Goal: Navigation & Orientation: Find specific page/section

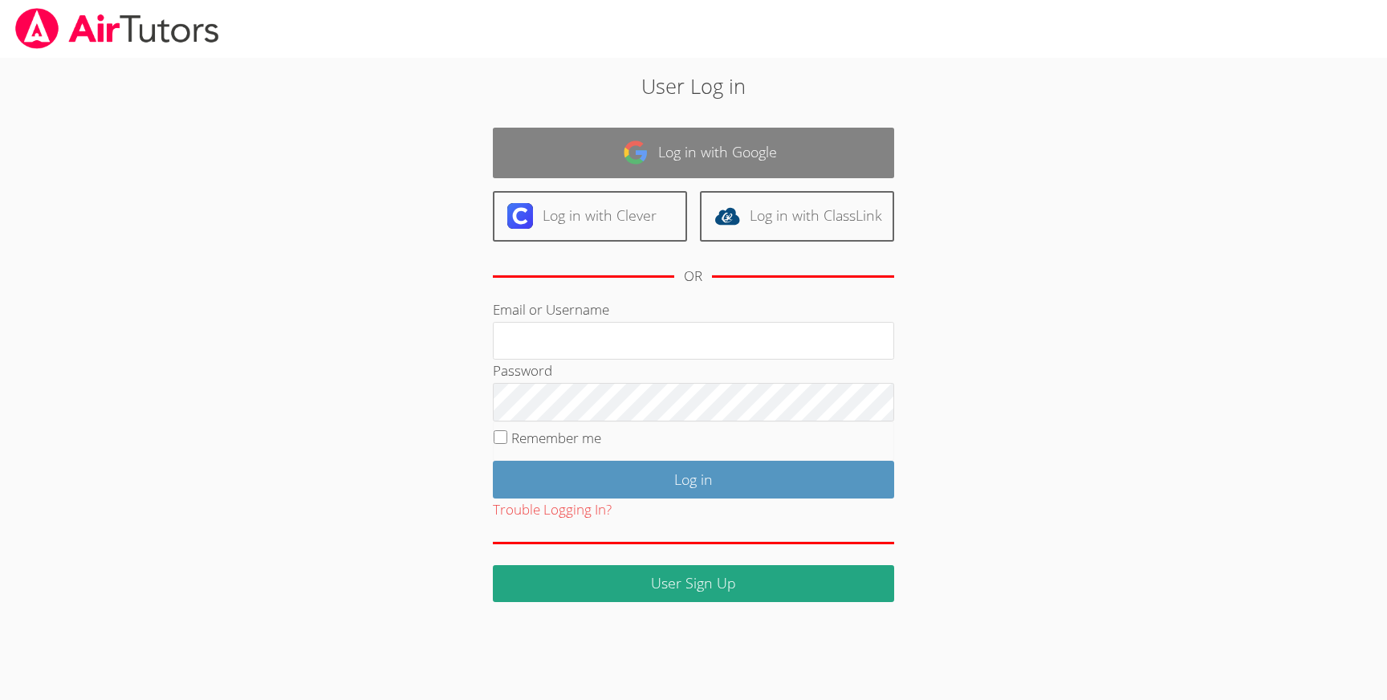
click at [737, 158] on link "Log in with Google" at bounding box center [693, 153] width 401 height 51
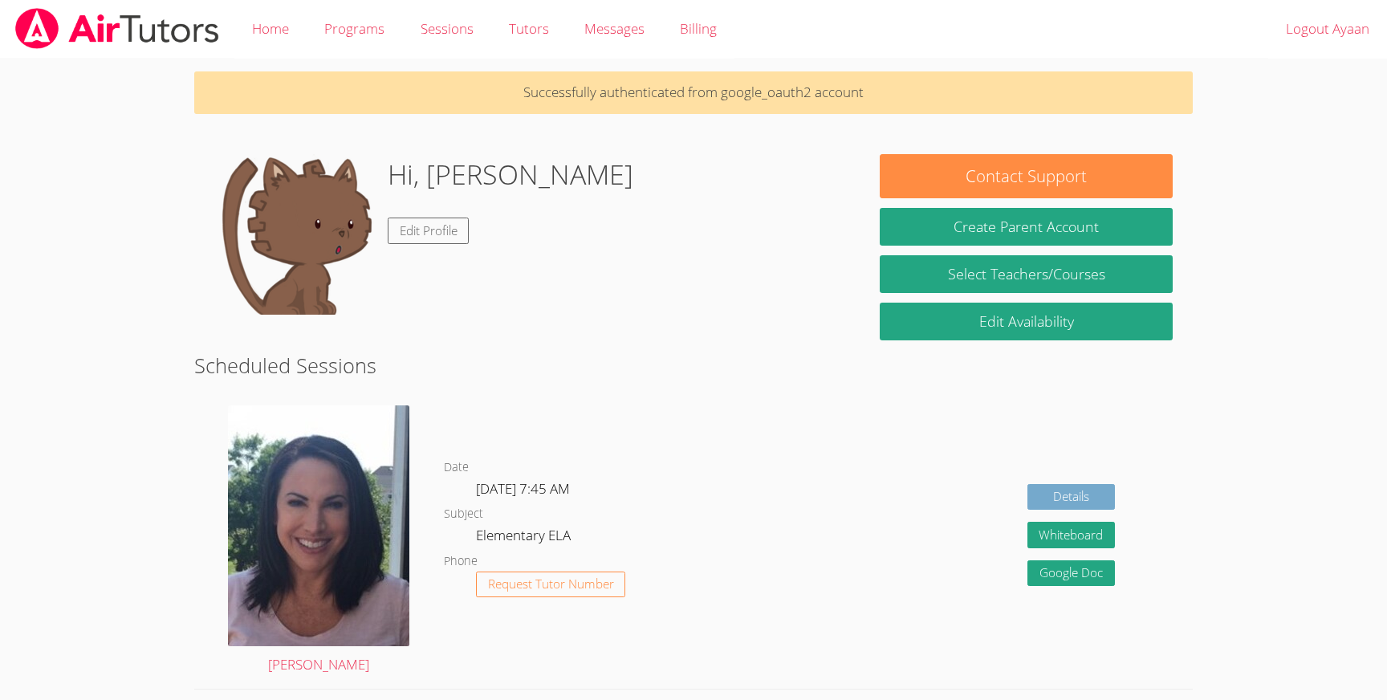
click at [1056, 494] on link "Details" at bounding box center [1072, 497] width 88 height 26
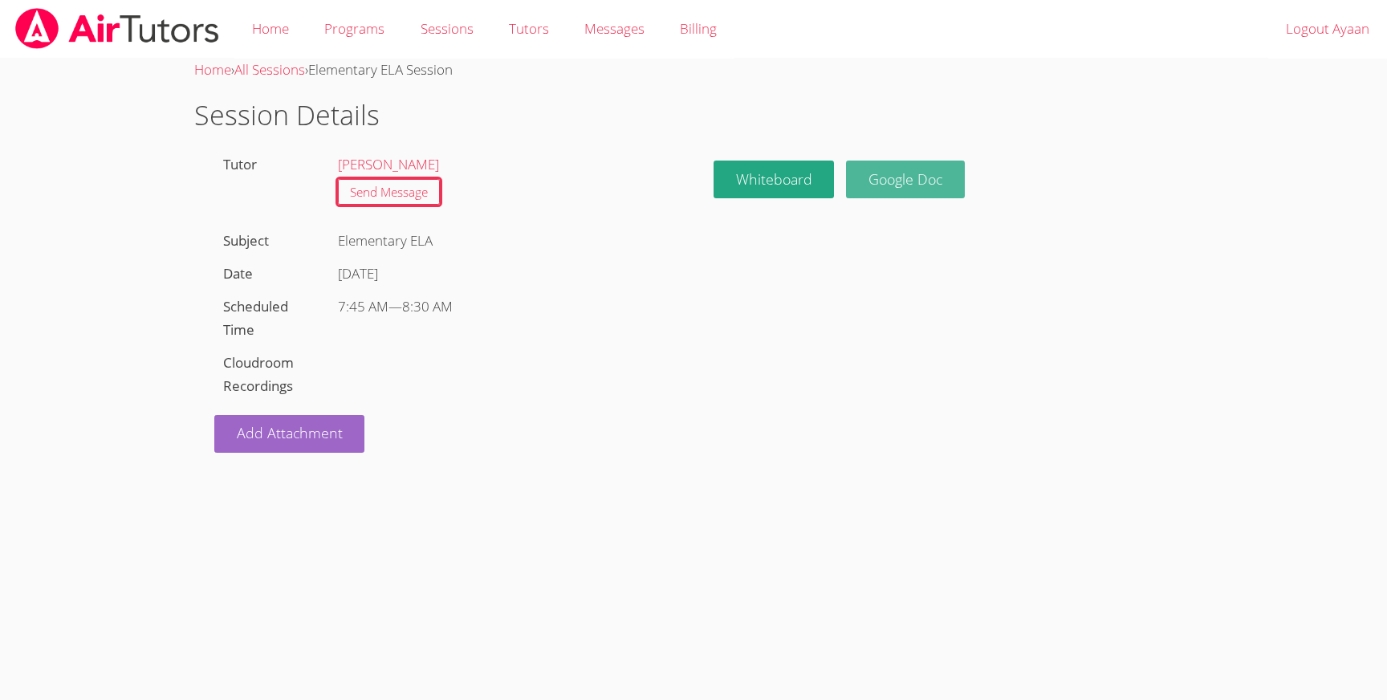
click at [931, 173] on link "Google Doc" at bounding box center [905, 180] width 119 height 38
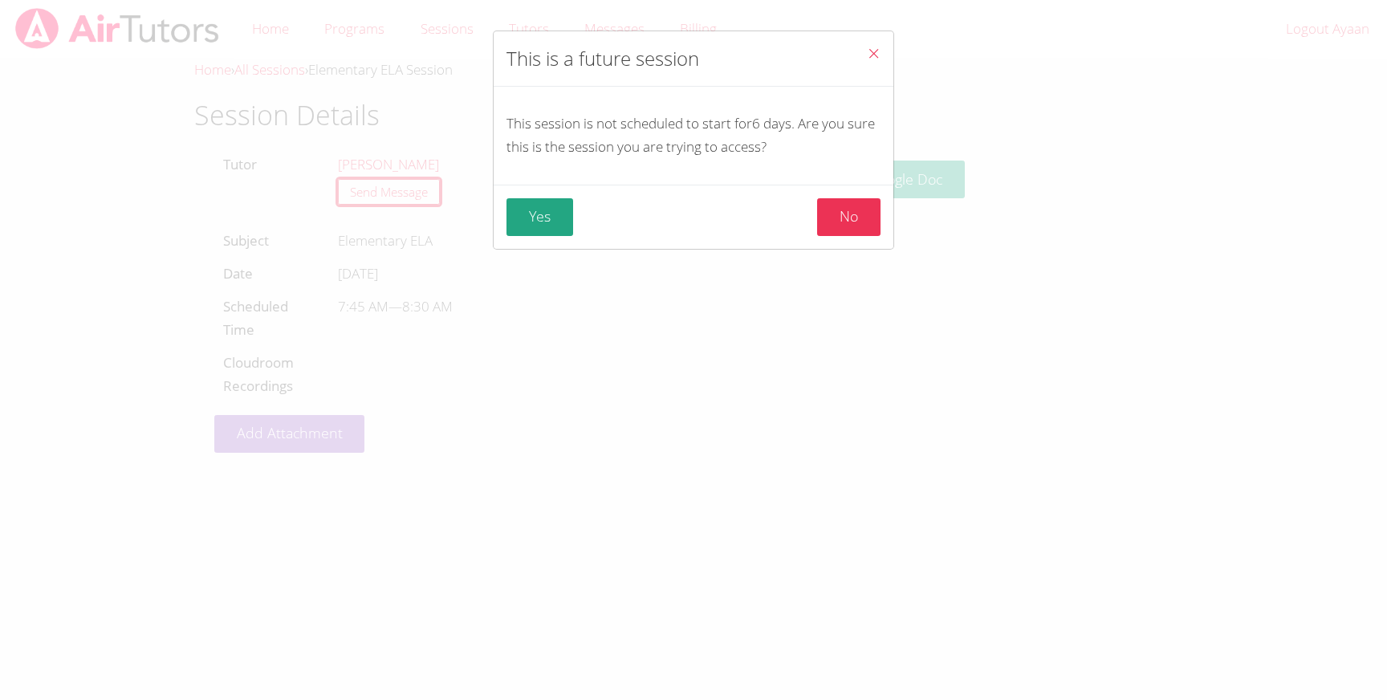
click at [671, 220] on div "Yes No" at bounding box center [694, 217] width 374 height 38
click at [838, 216] on button "No" at bounding box center [848, 217] width 63 height 38
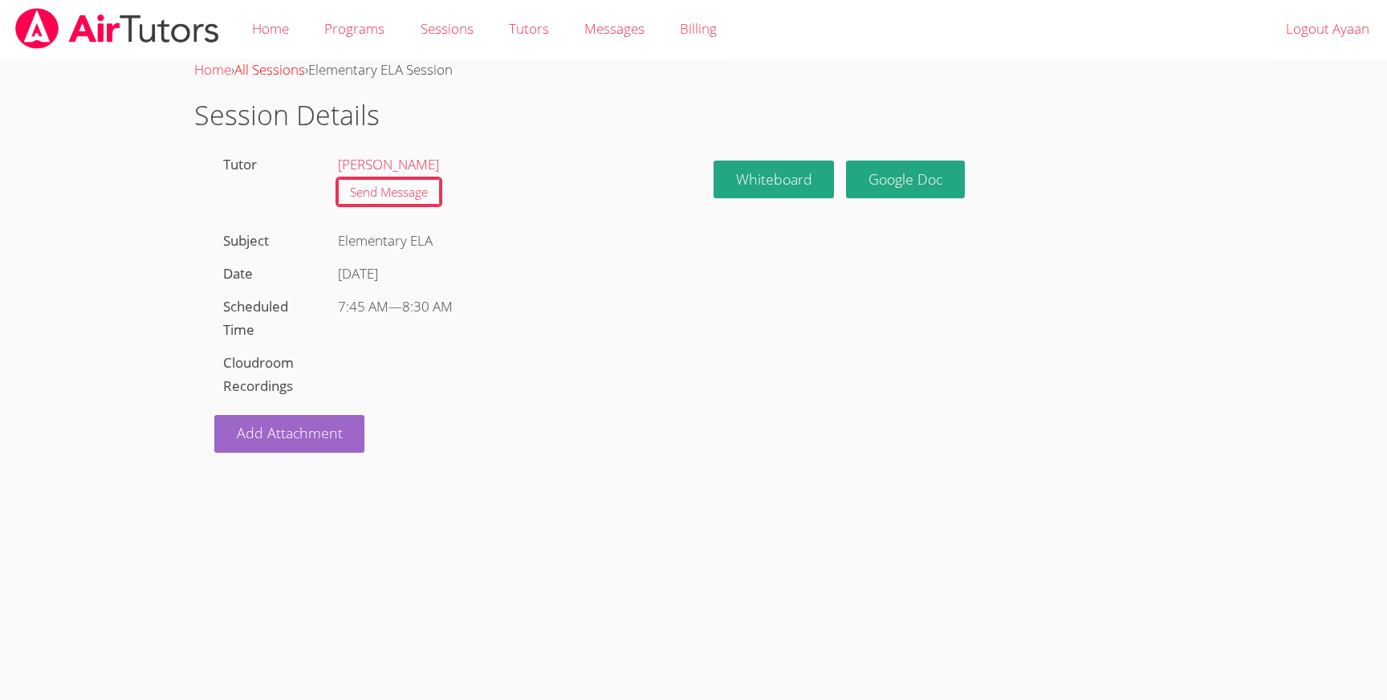
click at [283, 71] on link "All Sessions" at bounding box center [269, 69] width 71 height 18
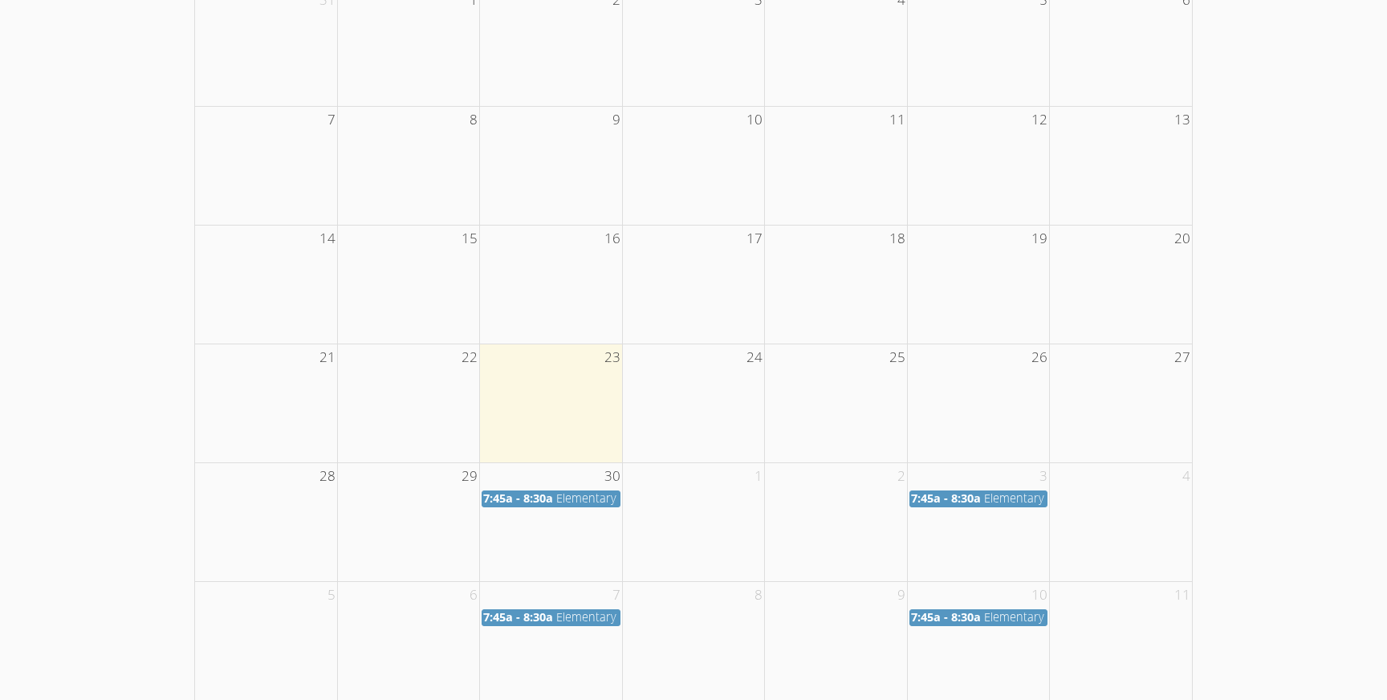
scroll to position [361, 0]
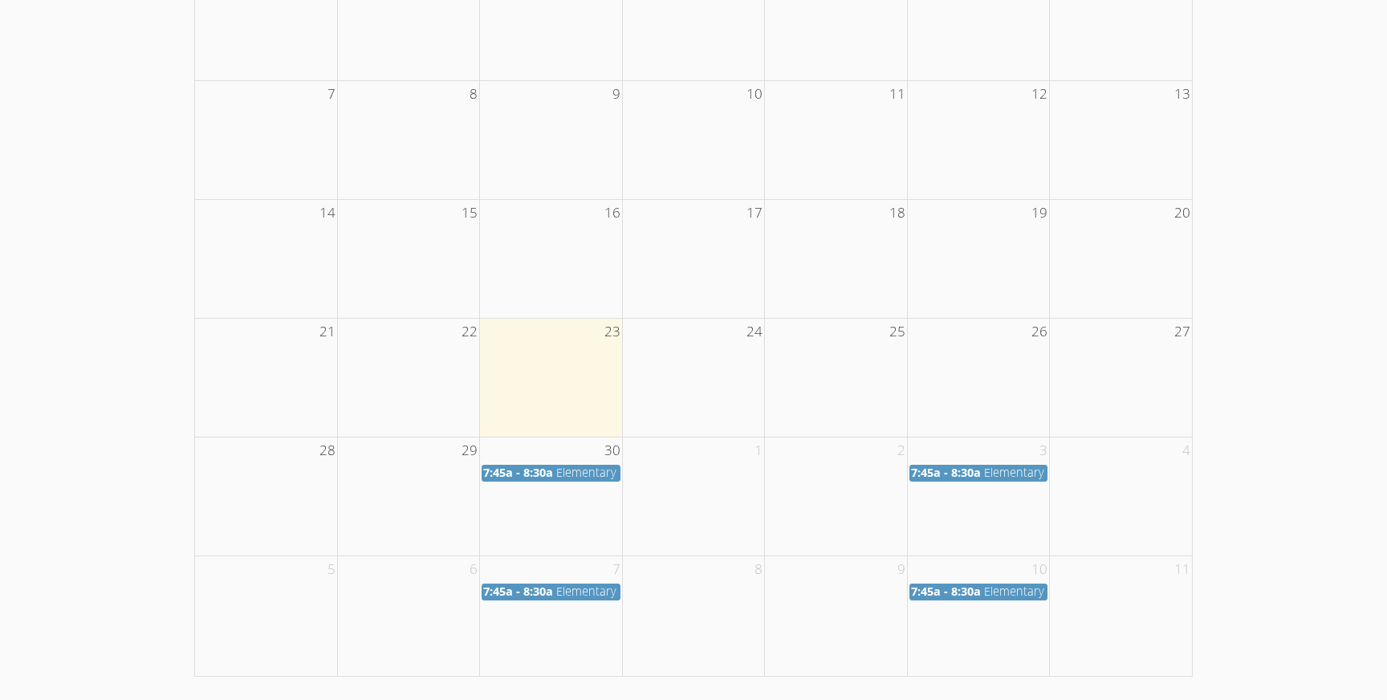
click at [576, 471] on span "Elementary ELA" at bounding box center [597, 472] width 83 height 15
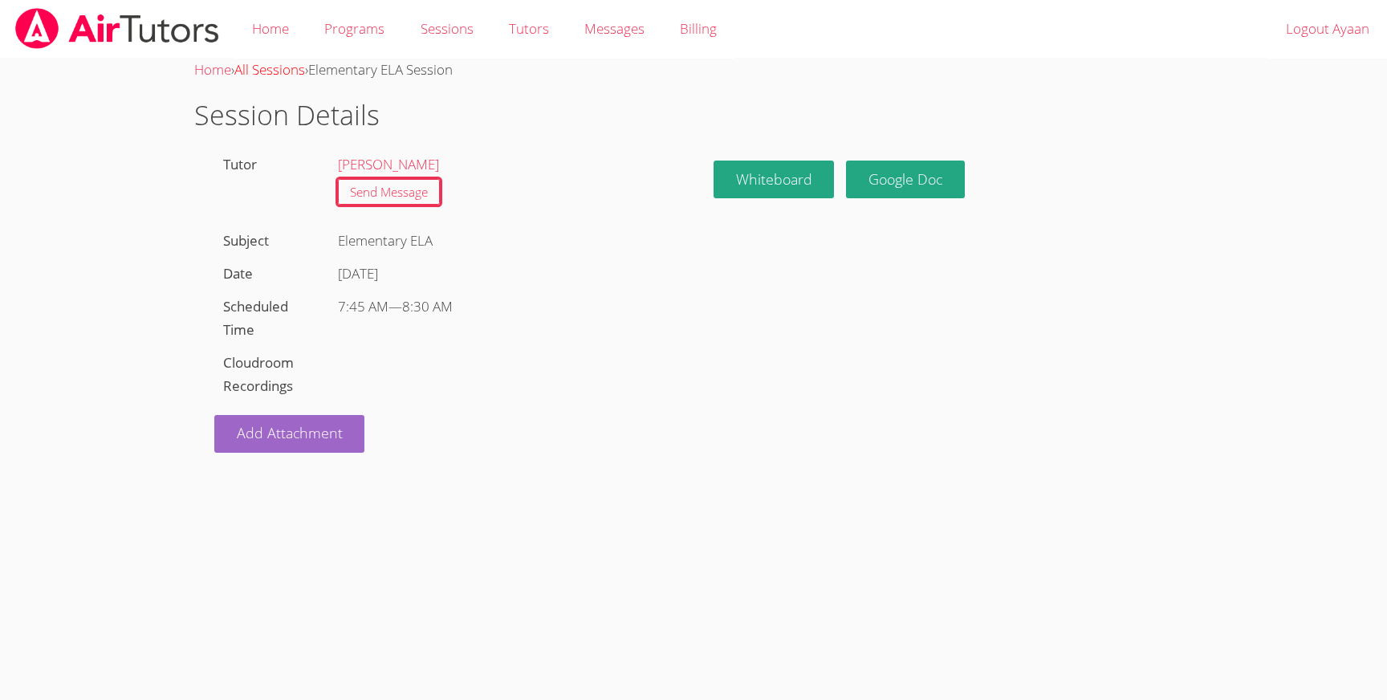
click at [269, 75] on link "All Sessions" at bounding box center [269, 69] width 71 height 18
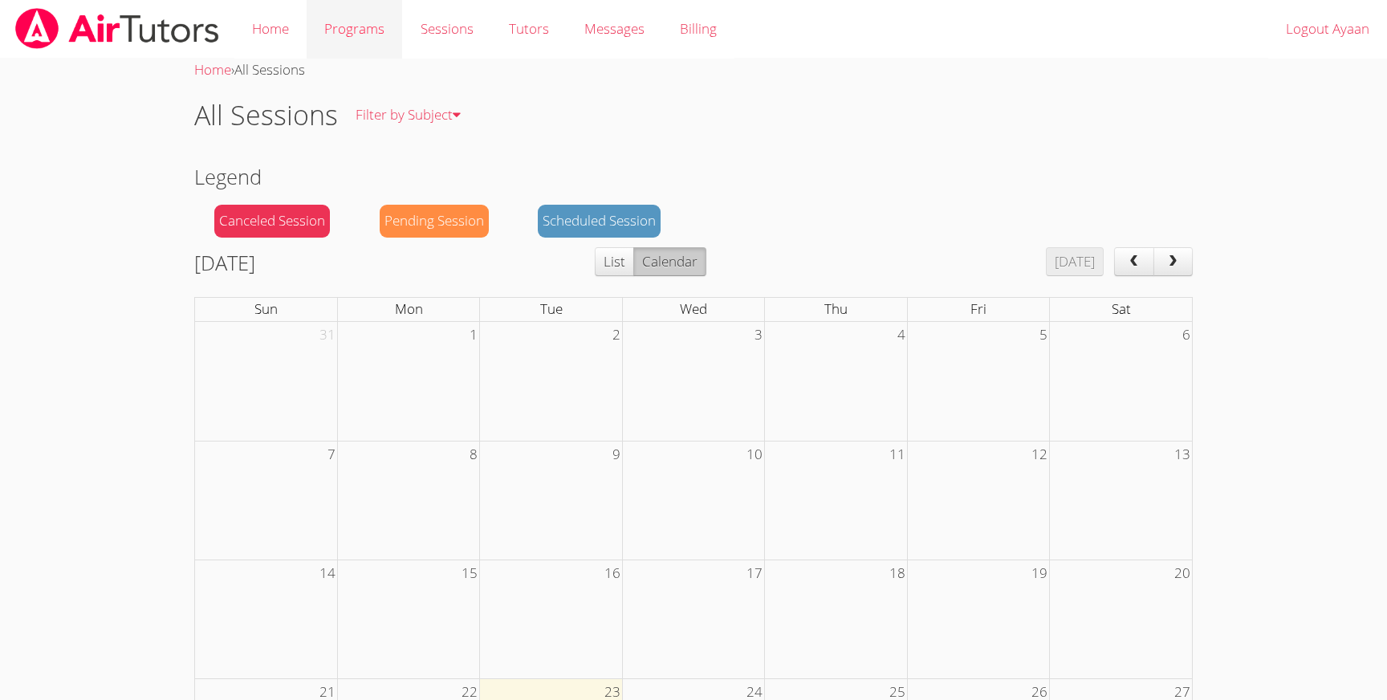
click at [373, 27] on link "Programs" at bounding box center [355, 29] width 96 height 59
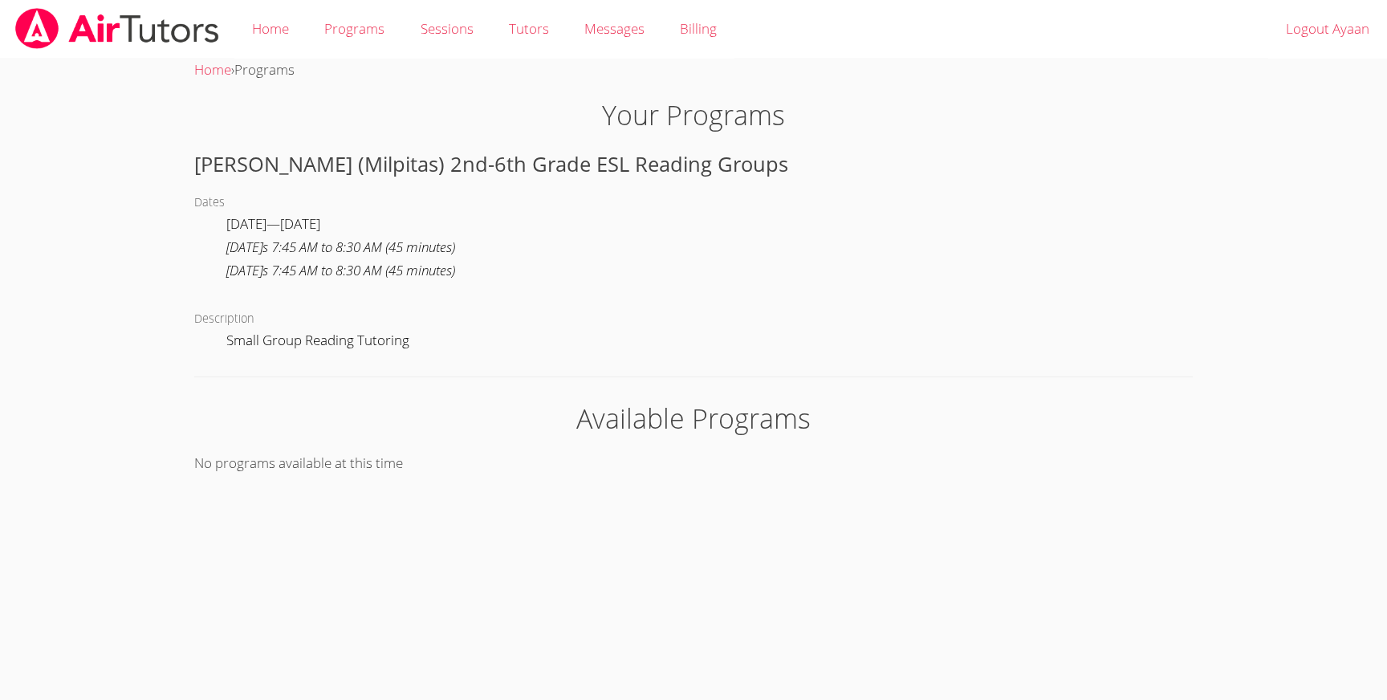
click at [373, 27] on link "Programs" at bounding box center [355, 29] width 96 height 59
click at [282, 38] on link "Home" at bounding box center [270, 29] width 72 height 59
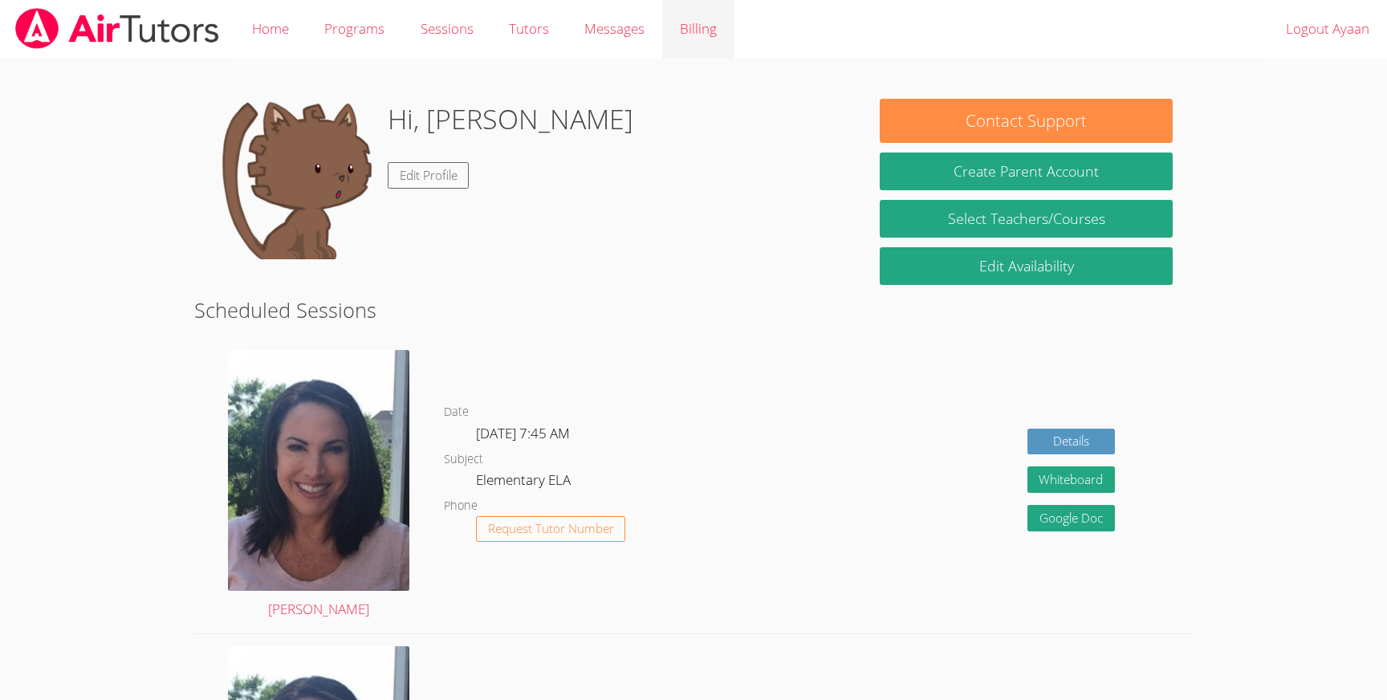
click at [688, 27] on link "Billing" at bounding box center [698, 29] width 72 height 59
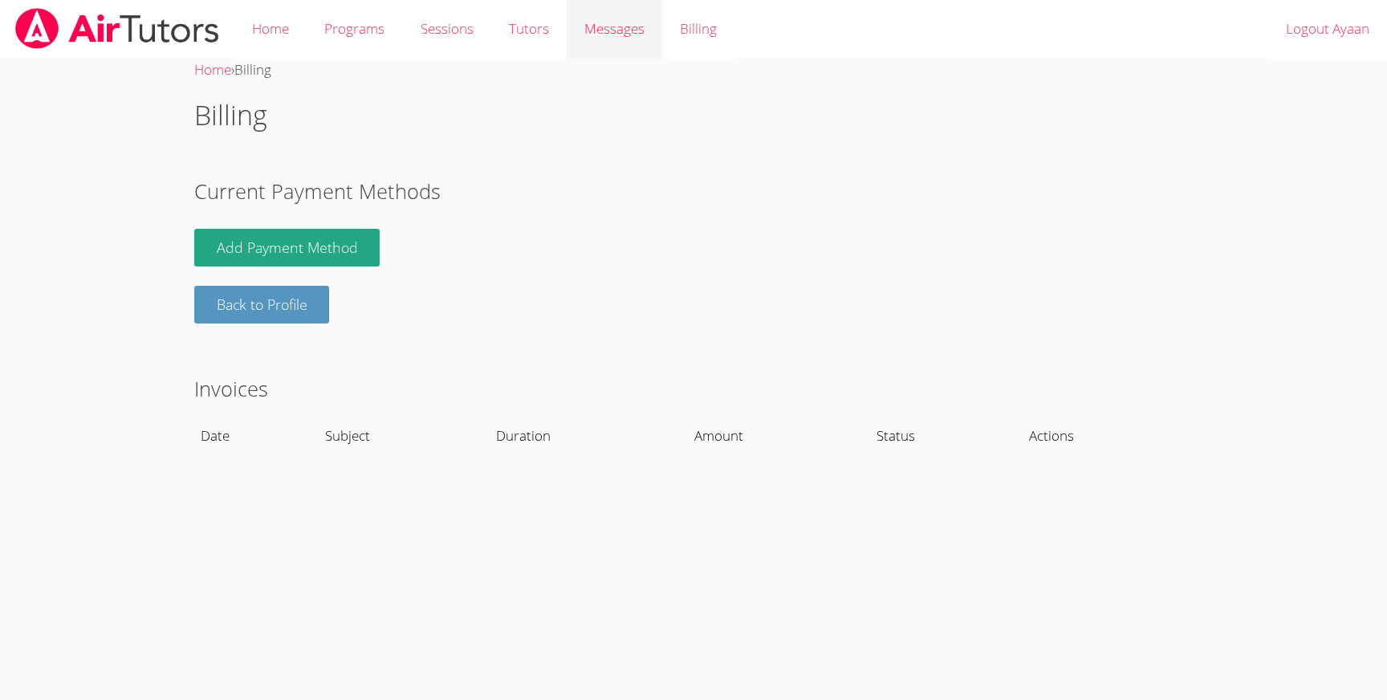
click at [617, 32] on span "Messages" at bounding box center [615, 28] width 60 height 18
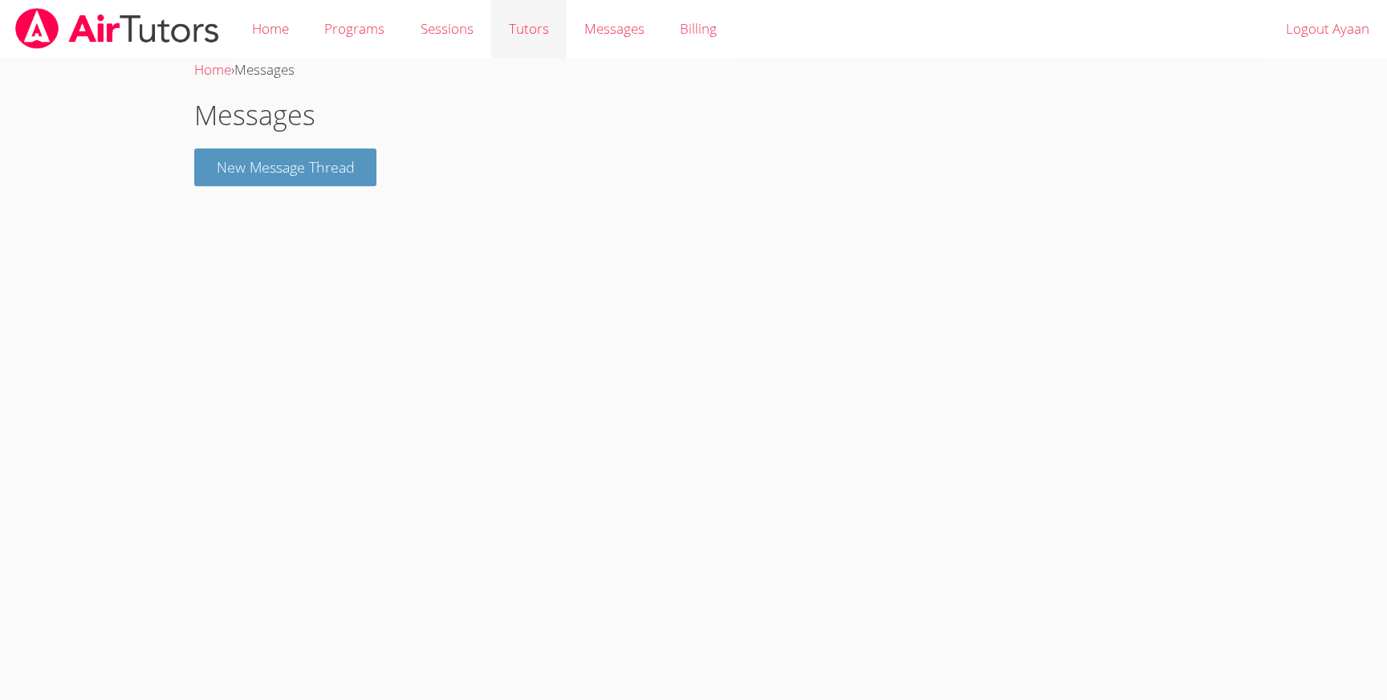
click at [520, 28] on link "Tutors" at bounding box center [528, 29] width 75 height 59
